Goal: Find contact information: Find contact information

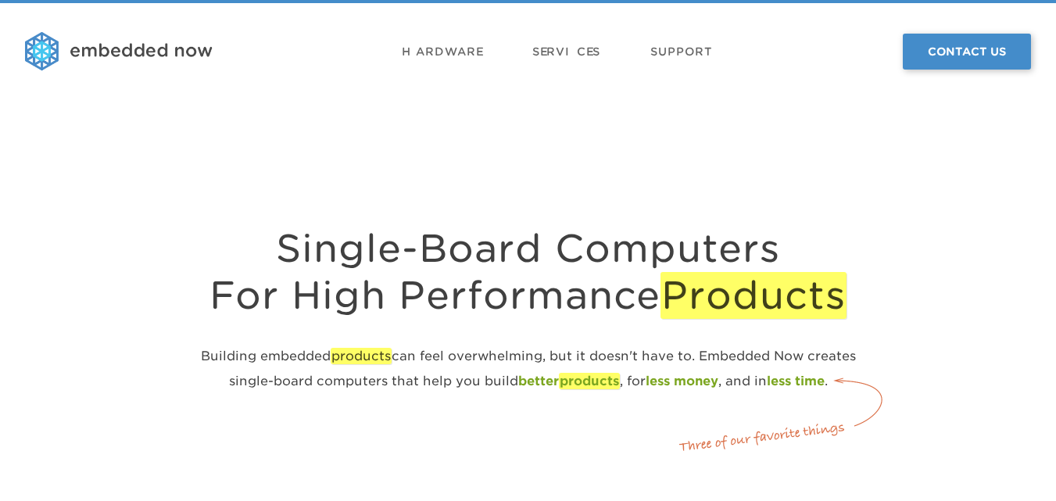
drag, startPoint x: 700, startPoint y: 42, endPoint x: 679, endPoint y: 90, distance: 52.1
click at [702, 41] on link "Support" at bounding box center [681, 51] width 63 height 47
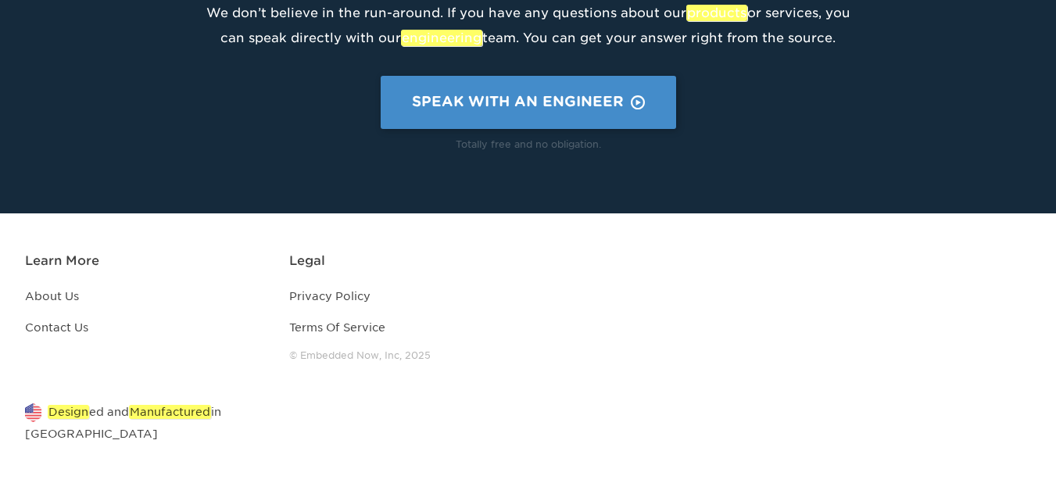
scroll to position [797, 0]
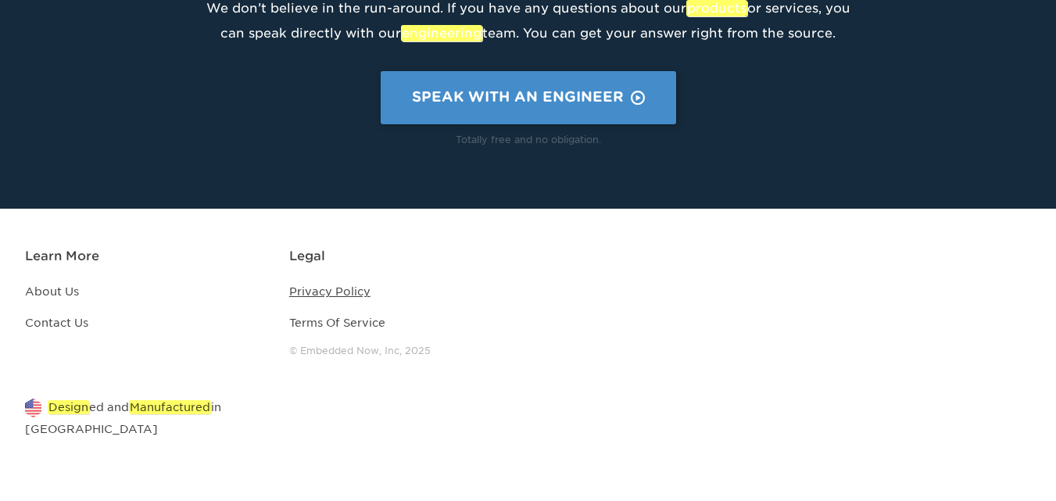
click at [311, 289] on link "Privacy Policy" at bounding box center [329, 291] width 81 height 13
click at [333, 313] on li "Terms Of Service" at bounding box center [408, 325] width 239 height 31
click at [73, 324] on link "Contact Us" at bounding box center [56, 323] width 63 height 13
drag, startPoint x: 68, startPoint y: 285, endPoint x: 183, endPoint y: 327, distance: 122.2
click at [70, 285] on link "About Us" at bounding box center [52, 291] width 54 height 13
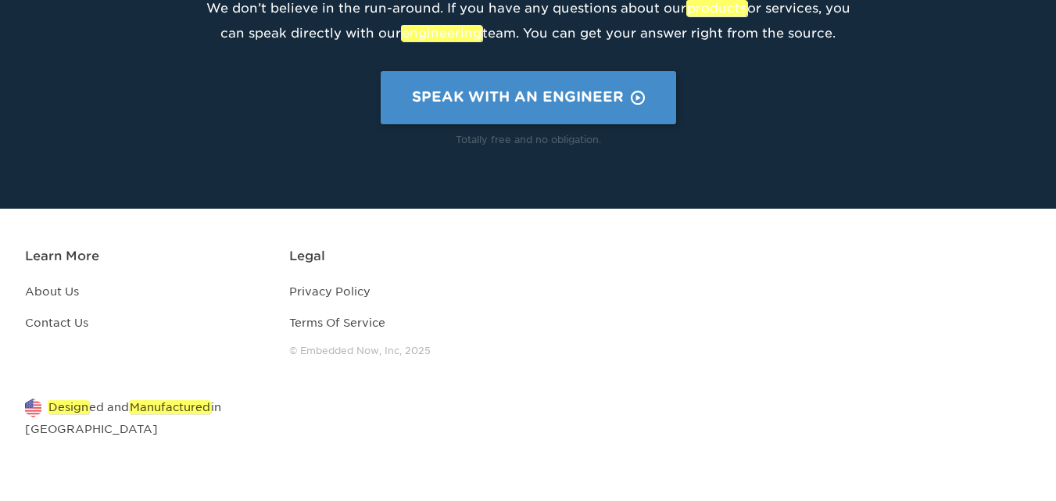
click at [335, 333] on li "Terms Of Service" at bounding box center [408, 325] width 239 height 31
click at [338, 327] on link "Terms Of Service" at bounding box center [337, 323] width 96 height 13
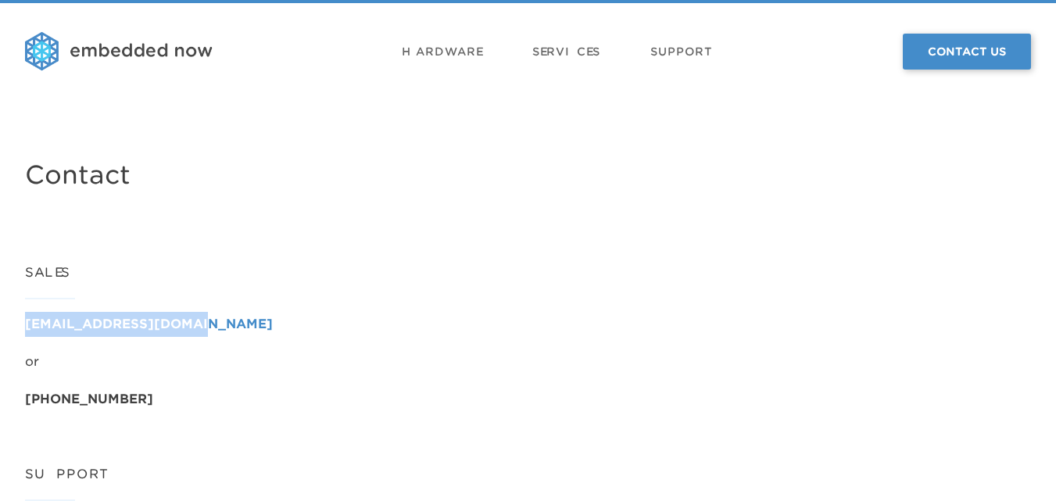
drag, startPoint x: 219, startPoint y: 314, endPoint x: 24, endPoint y: 335, distance: 195.7
copy link "sales@embeddednow.com"
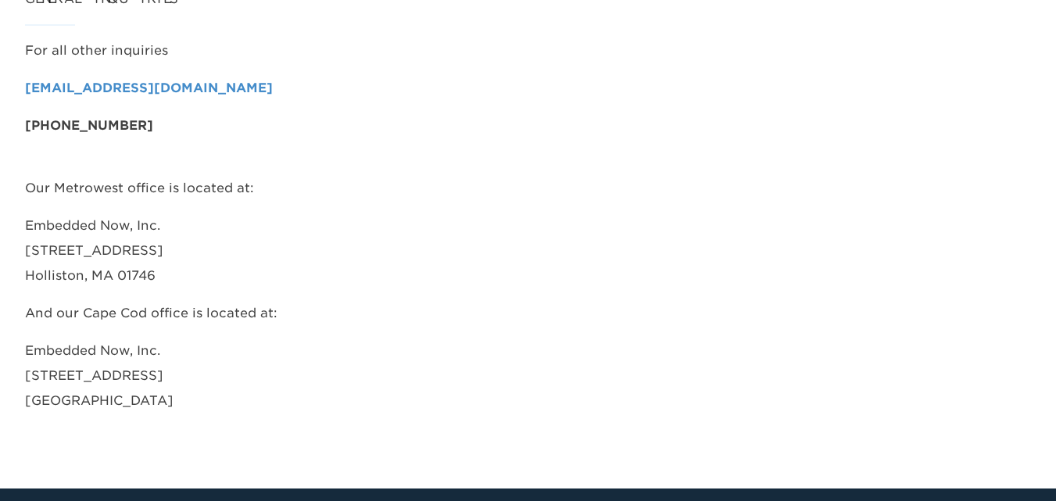
scroll to position [782, 0]
